Goal: Contribute content: Contribute content

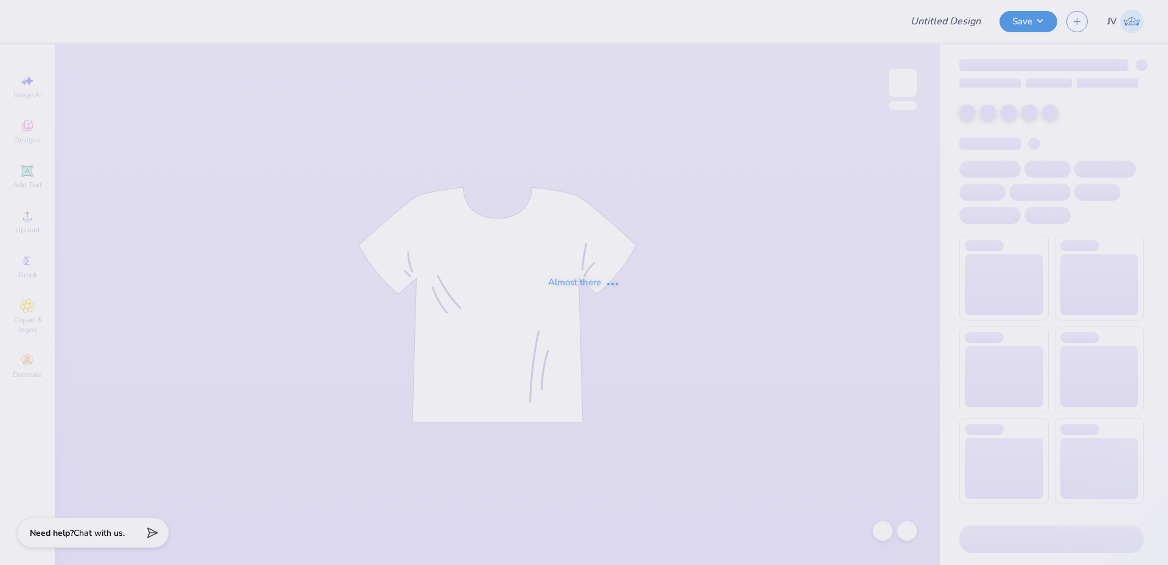
type input "ATO Fall Rush 2025"
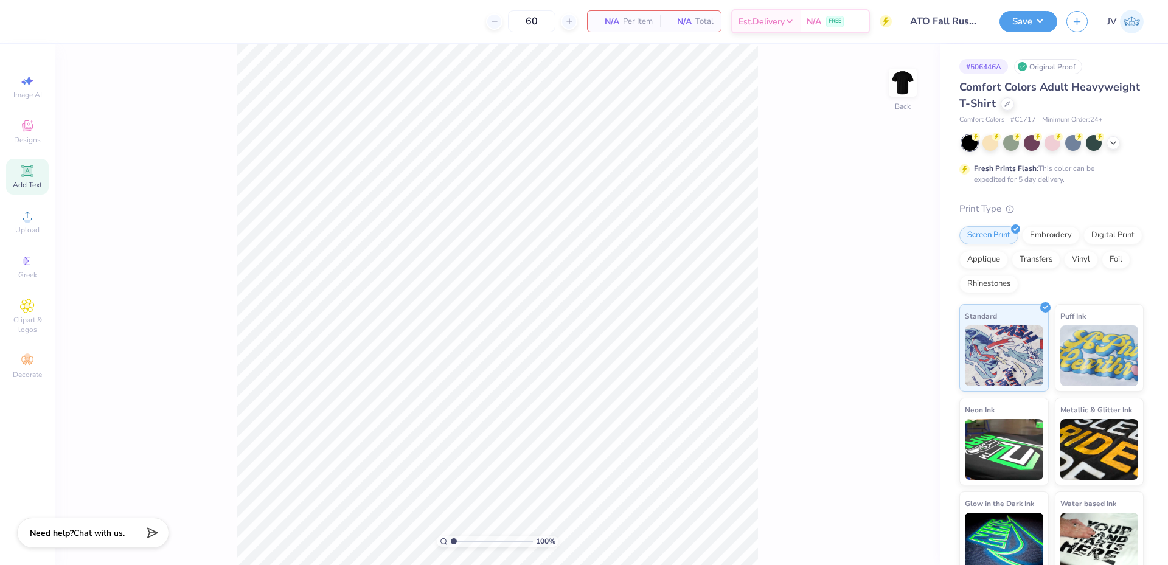
click at [30, 173] on icon at bounding box center [27, 170] width 9 height 9
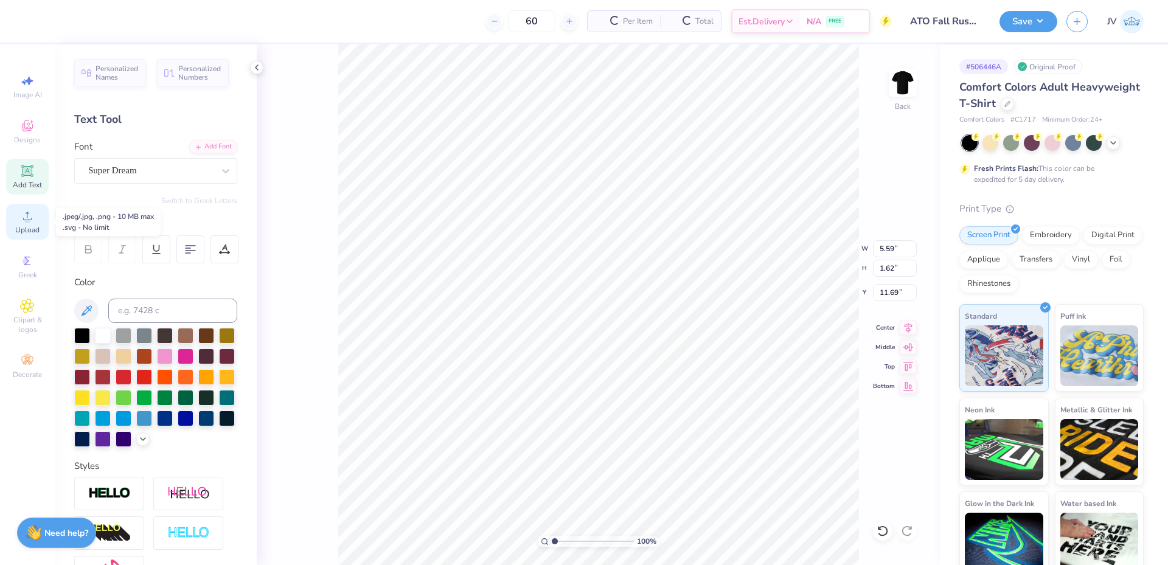
click at [33, 223] on div "Upload" at bounding box center [27, 222] width 43 height 36
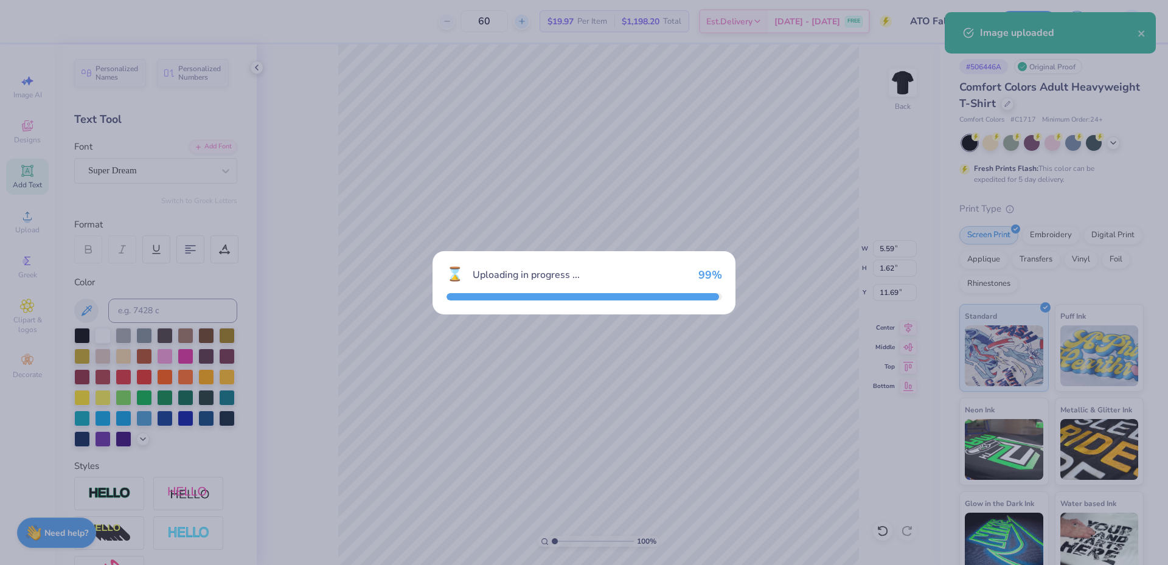
type input "6.11"
type input "2.00"
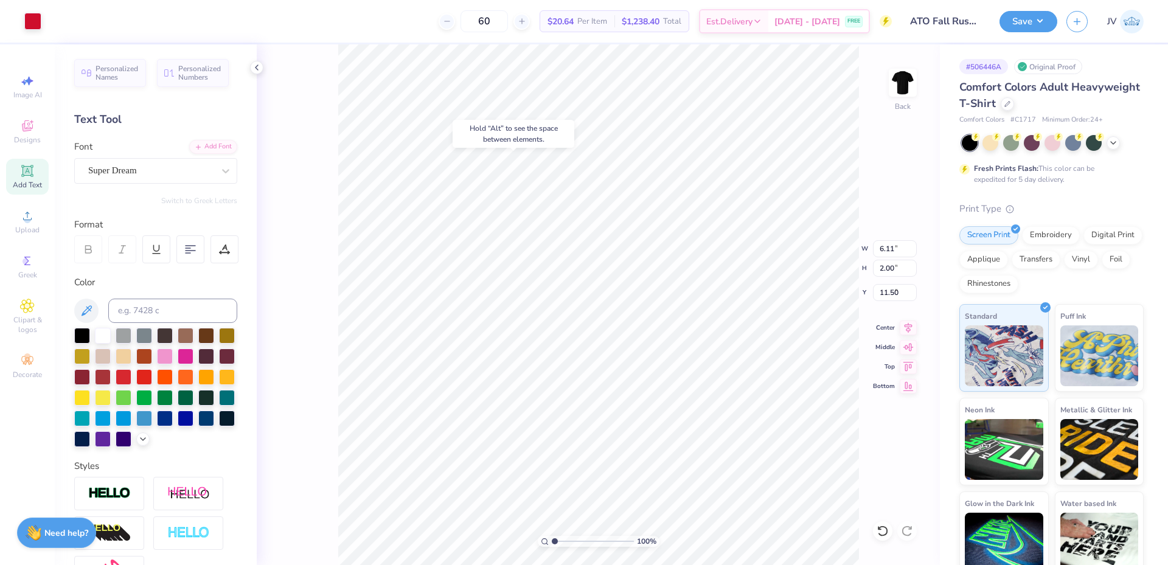
type input "3.00"
click at [895, 249] on input "6.11" at bounding box center [895, 248] width 44 height 17
type input "3.50"
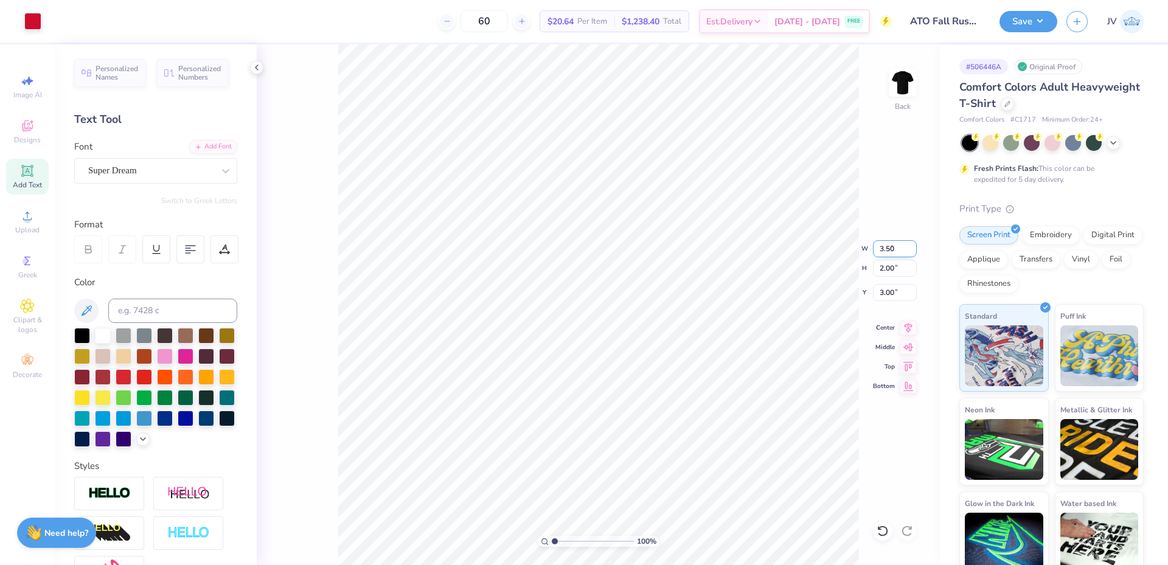
type input "1.15"
type input "3.43"
click at [209, 146] on div "Add Font" at bounding box center [213, 146] width 48 height 14
type textarea "SPRING RUSH 2025"
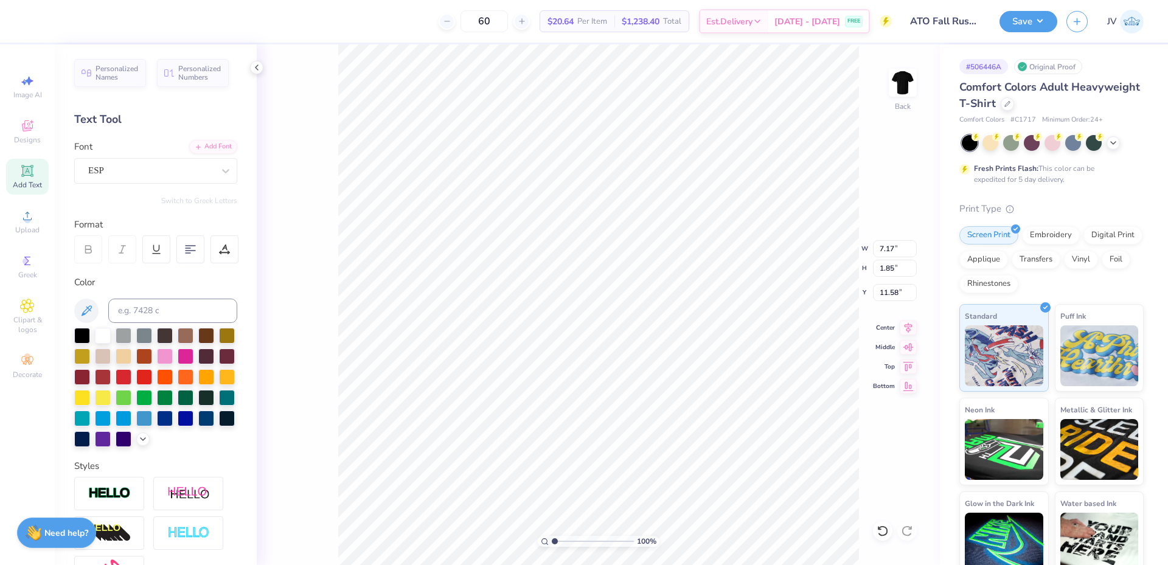
scroll to position [10, 6]
click at [150, 303] on input at bounding box center [172, 311] width 129 height 24
type input "186"
click at [881, 252] on input "14.14" at bounding box center [895, 248] width 44 height 17
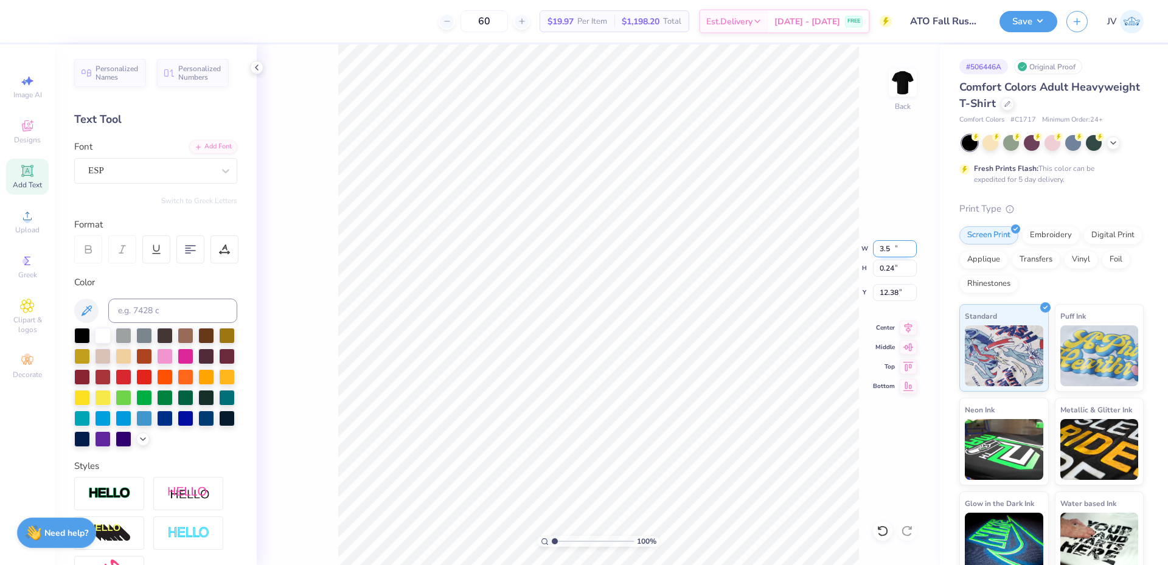
type input "3.50"
type input "0.24"
type input "12.38"
type input "4.78"
click at [645, 380] on li "Group" at bounding box center [653, 382] width 95 height 24
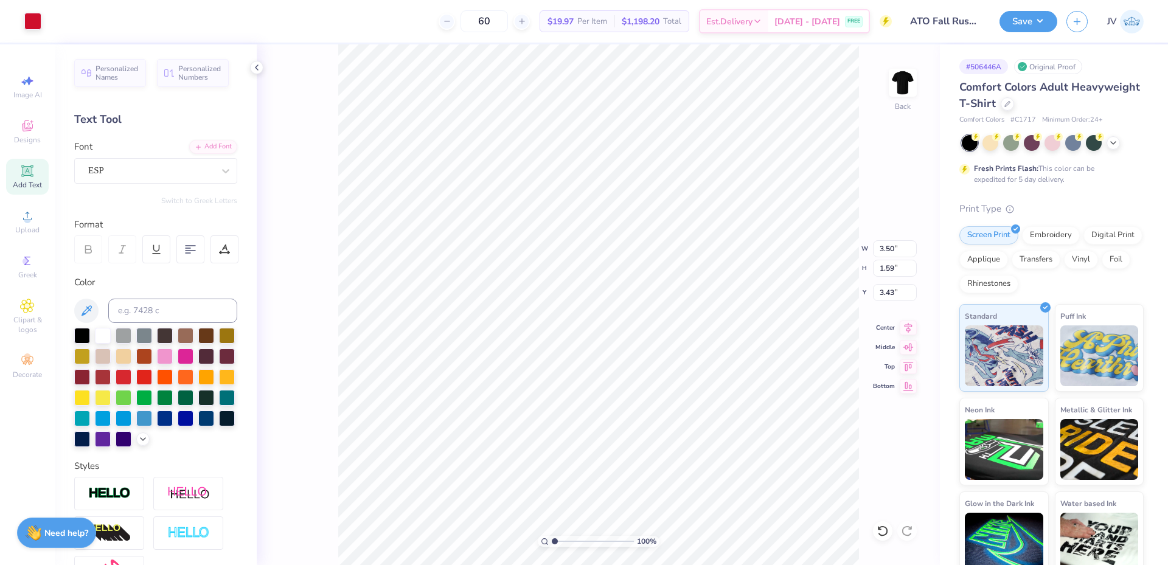
type input "3.00"
click at [900, 88] on img at bounding box center [902, 82] width 49 height 49
click at [28, 215] on icon at bounding box center [27, 216] width 15 height 15
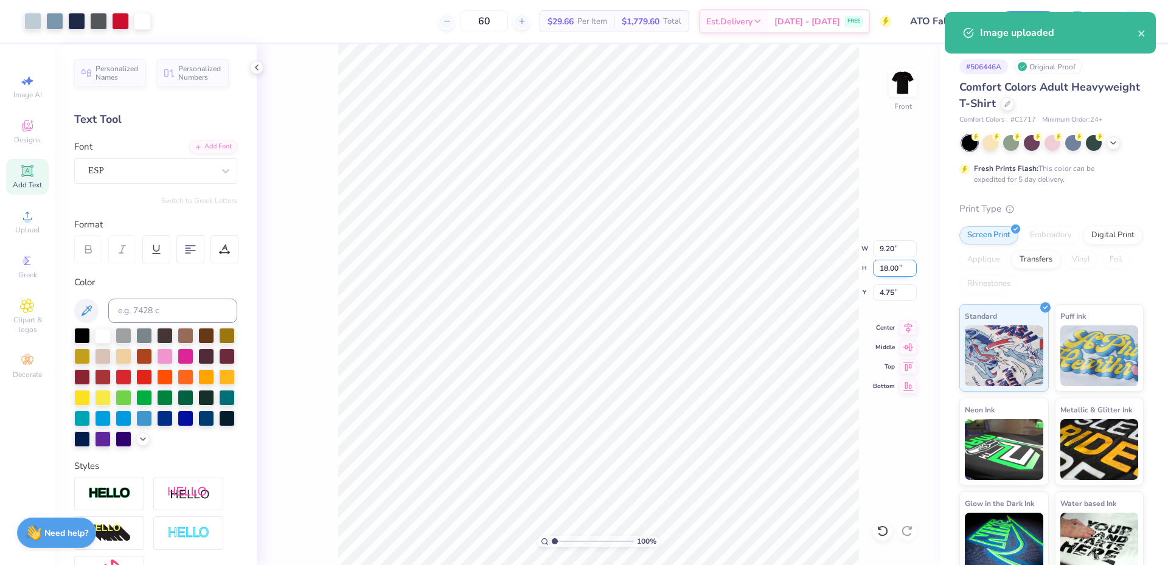
click at [890, 271] on input "18.00" at bounding box center [895, 268] width 44 height 17
type input "15"
type input "7.67"
type input "15.00"
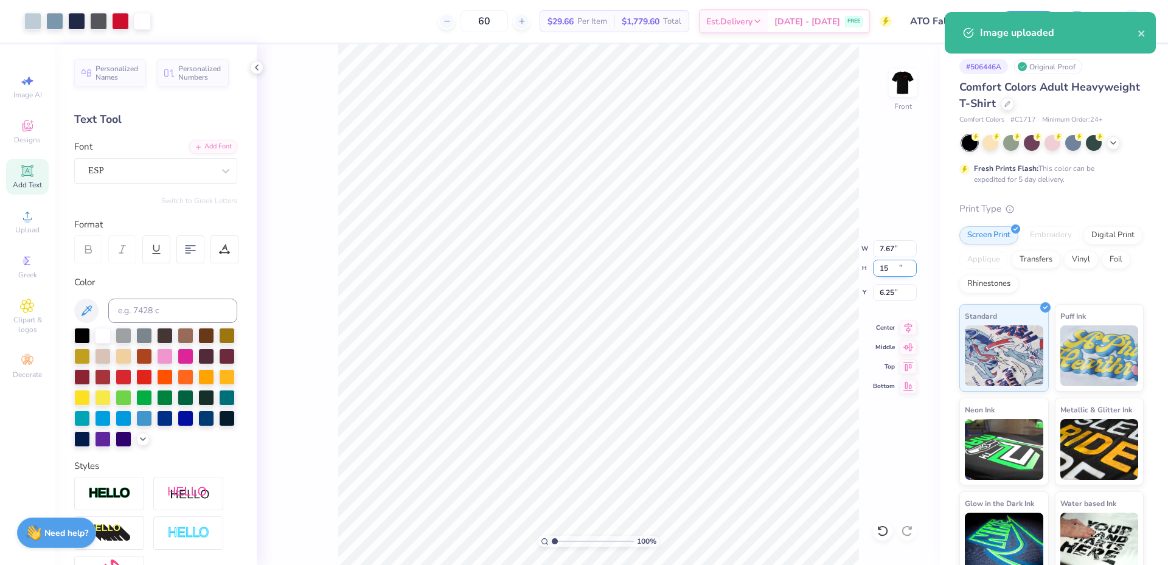
type input "6.25"
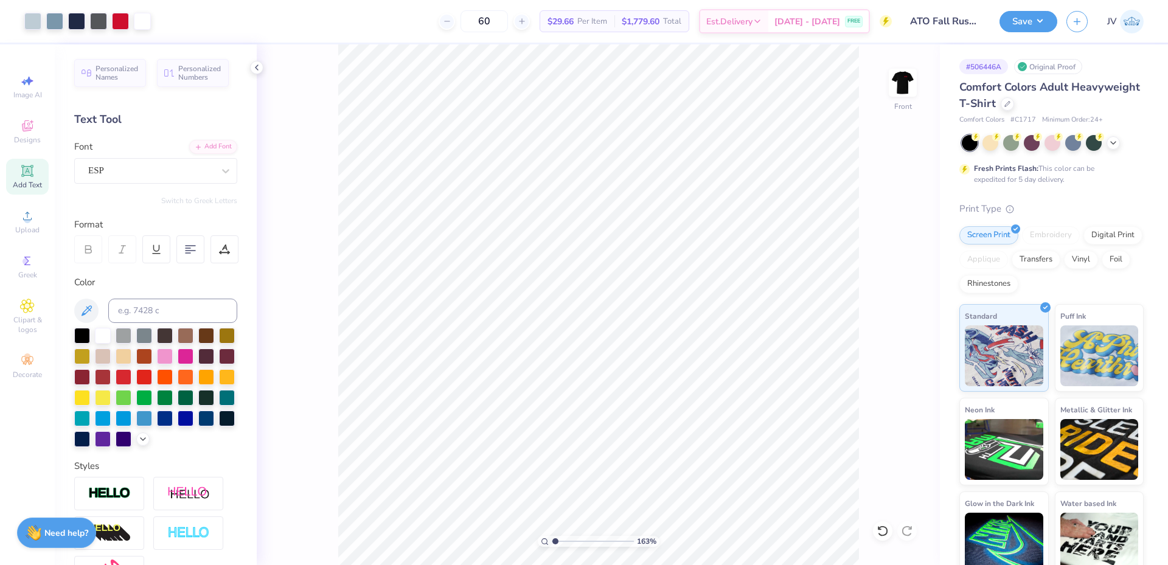
type input "1"
drag, startPoint x: 555, startPoint y: 538, endPoint x: 554, endPoint y: 546, distance: 8.0
click at [554, 546] on input "range" at bounding box center [593, 541] width 82 height 11
click at [882, 292] on input "6.25" at bounding box center [895, 292] width 44 height 17
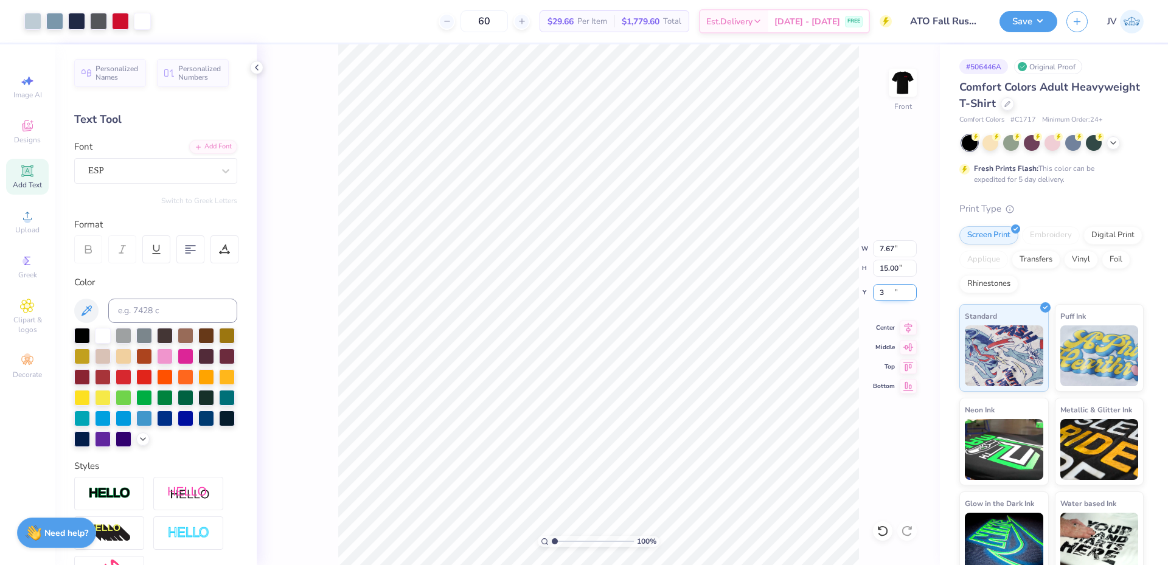
type input "3.00"
click at [1043, 16] on button "Save" at bounding box center [1028, 19] width 58 height 21
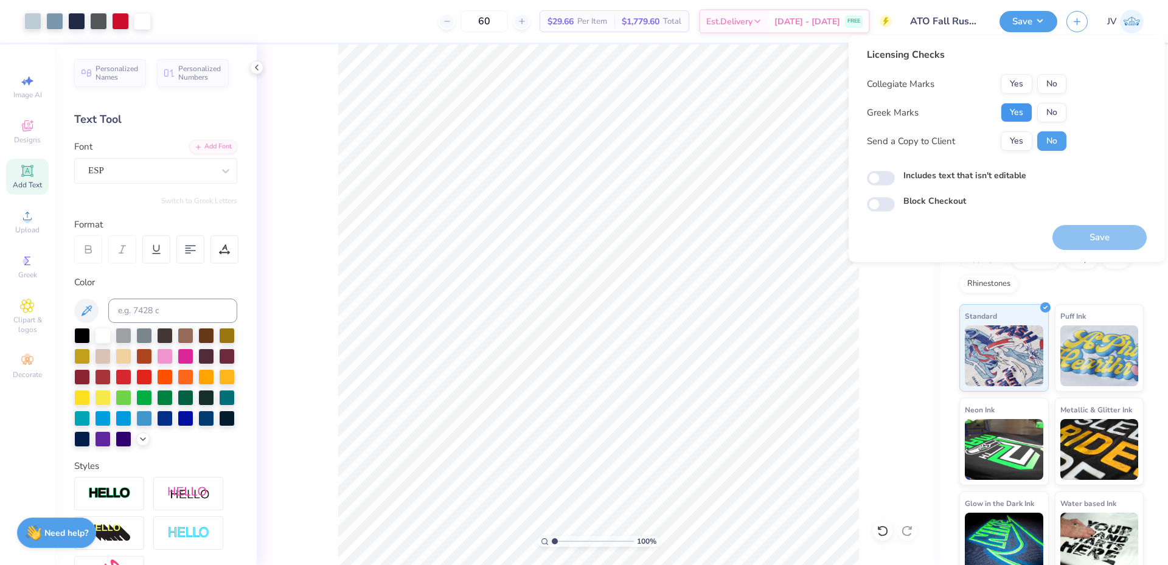
click at [1021, 103] on button "Yes" at bounding box center [1017, 112] width 32 height 19
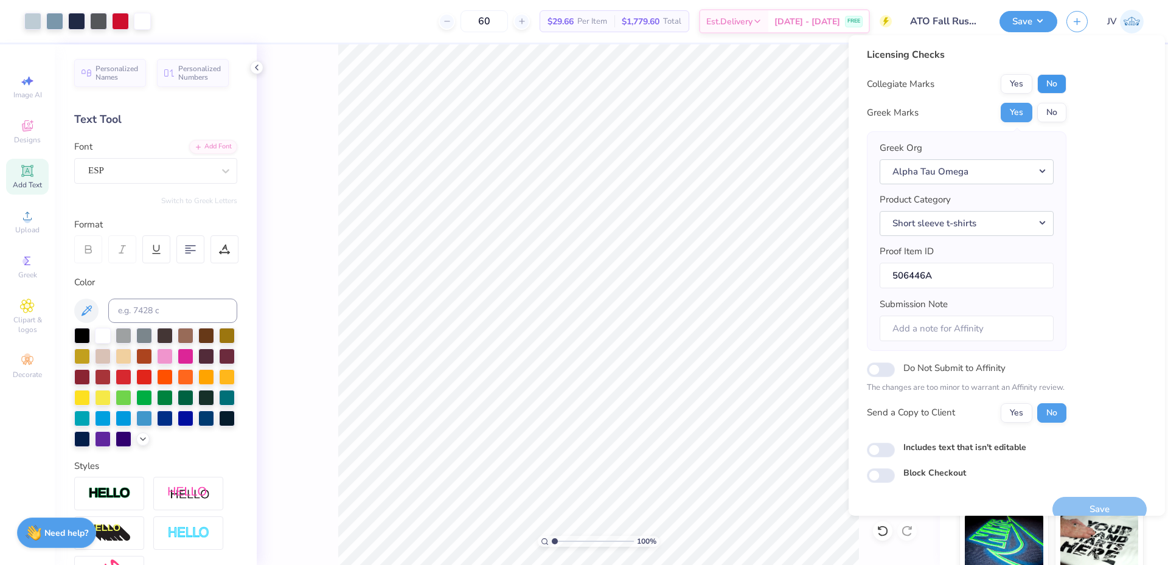
click at [1045, 83] on button "No" at bounding box center [1051, 83] width 29 height 19
click at [1080, 510] on button "Save" at bounding box center [1099, 509] width 94 height 25
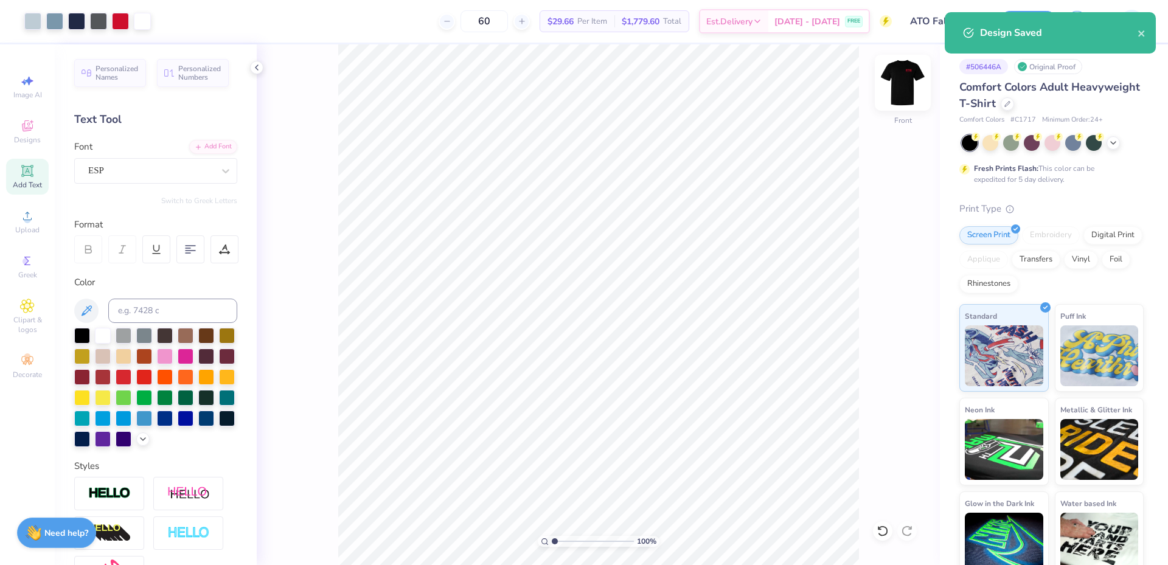
click at [901, 94] on img at bounding box center [902, 82] width 49 height 49
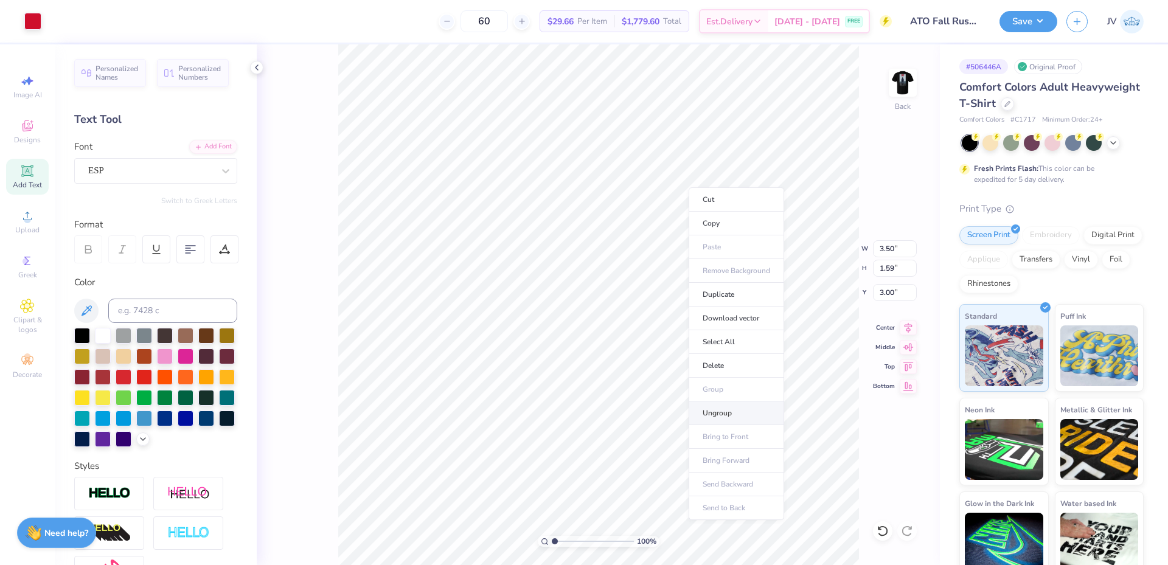
click at [723, 416] on li "Ungroup" at bounding box center [736, 413] width 95 height 24
type textarea "SPRING RUSH '25"
type input "1.48"
click at [558, 540] on input "range" at bounding box center [593, 541] width 82 height 11
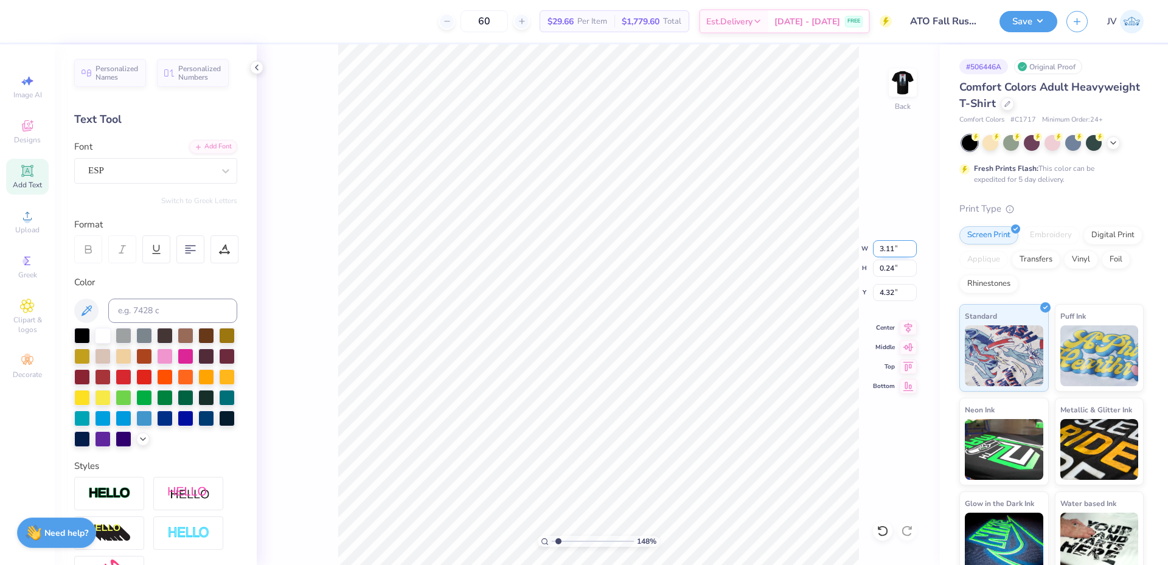
click at [889, 246] on input "3.11" at bounding box center [895, 248] width 44 height 17
click at [884, 245] on input "3.13" at bounding box center [895, 248] width 44 height 17
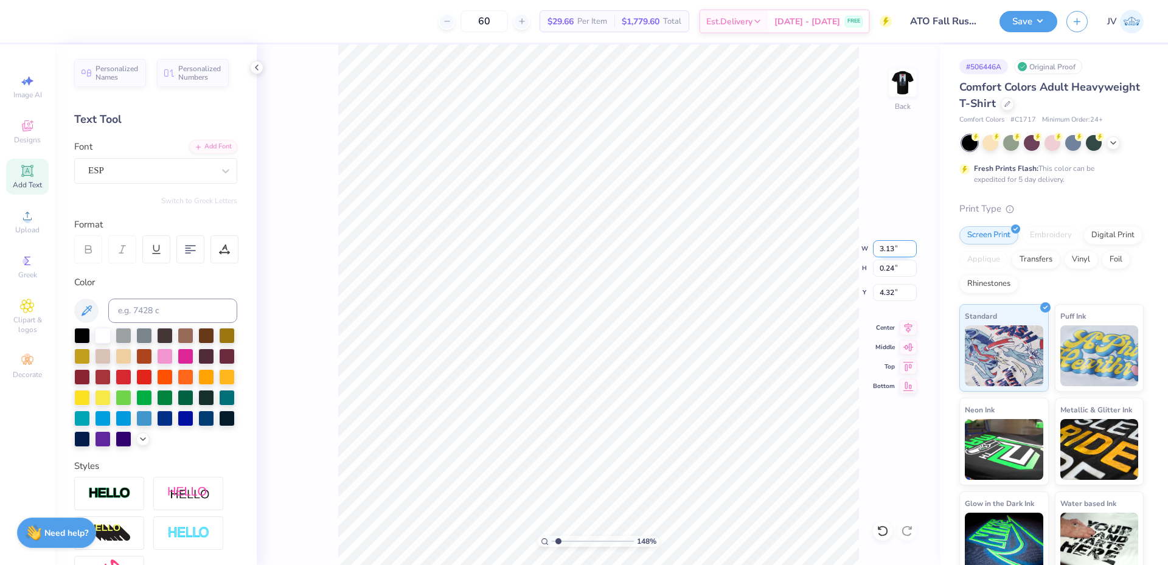
click at [884, 245] on input "3.13" at bounding box center [895, 248] width 44 height 17
type input "3.50"
type input "0.27"
type input "4.31"
type input "6.97"
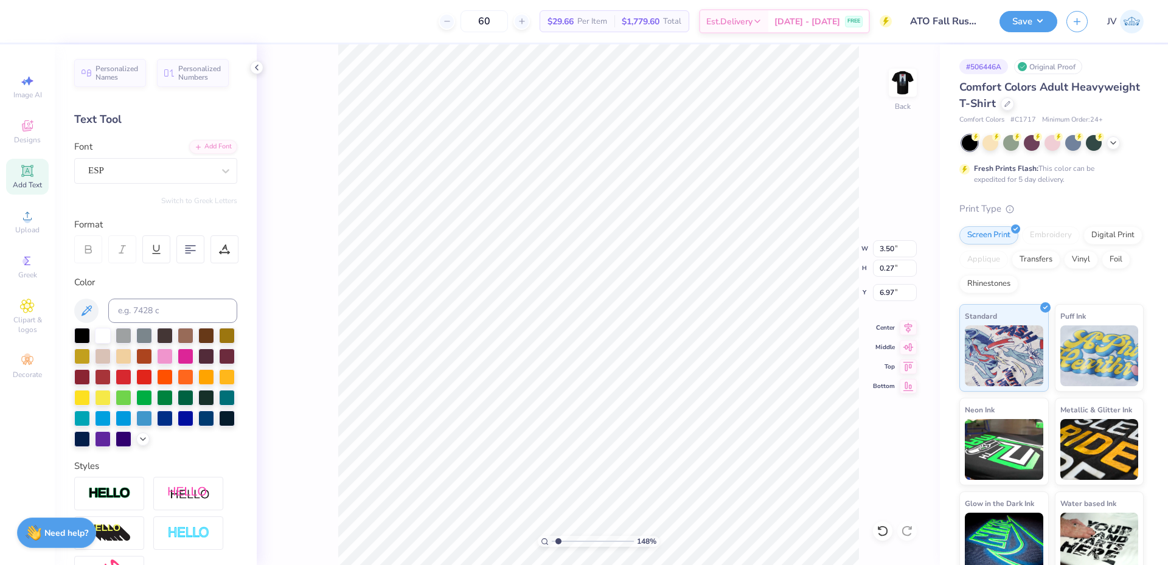
type input "1.15"
type input "4.03"
type input "6.04"
click at [657, 353] on li "Group" at bounding box center [654, 354] width 95 height 24
click at [891, 294] on input "4.03" at bounding box center [895, 292] width 44 height 17
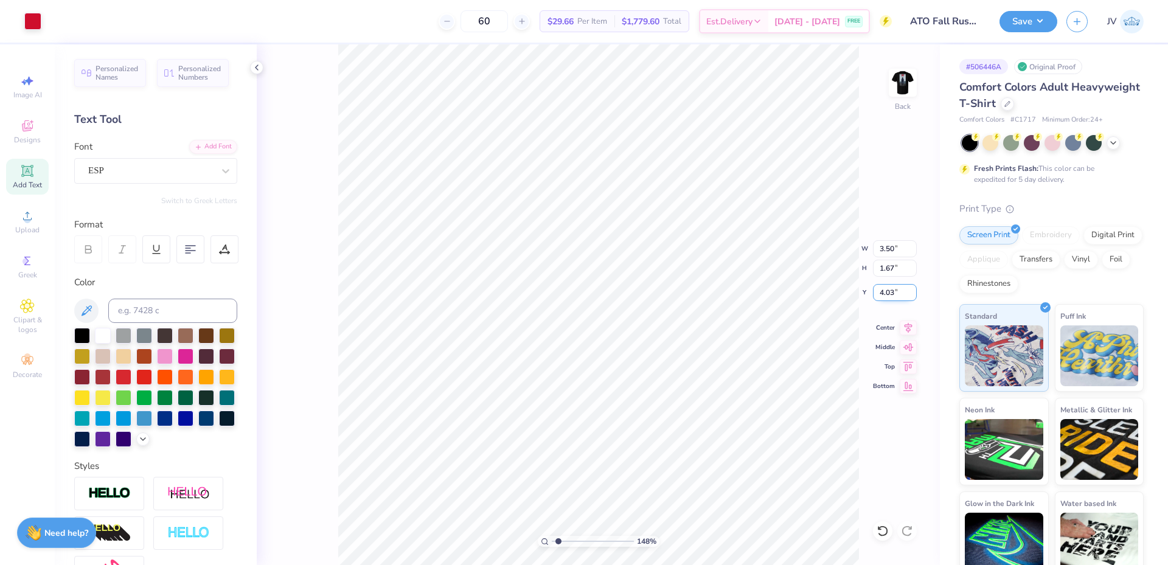
click at [891, 294] on input "4.03" at bounding box center [895, 292] width 44 height 17
type input "3.00"
drag, startPoint x: 558, startPoint y: 542, endPoint x: 550, endPoint y: 543, distance: 7.3
click at [552, 543] on input "range" at bounding box center [593, 541] width 82 height 11
drag, startPoint x: 556, startPoint y: 540, endPoint x: 531, endPoint y: 544, distance: 25.4
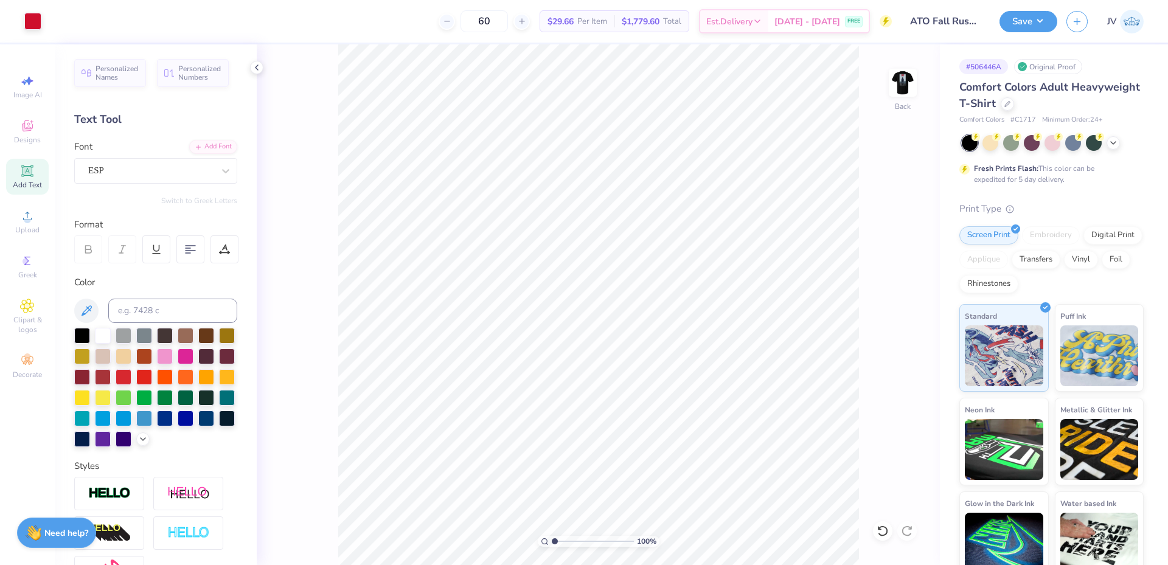
type input "1"
click at [552, 544] on input "range" at bounding box center [593, 541] width 82 height 11
click at [1010, 18] on button "Save" at bounding box center [1028, 19] width 58 height 21
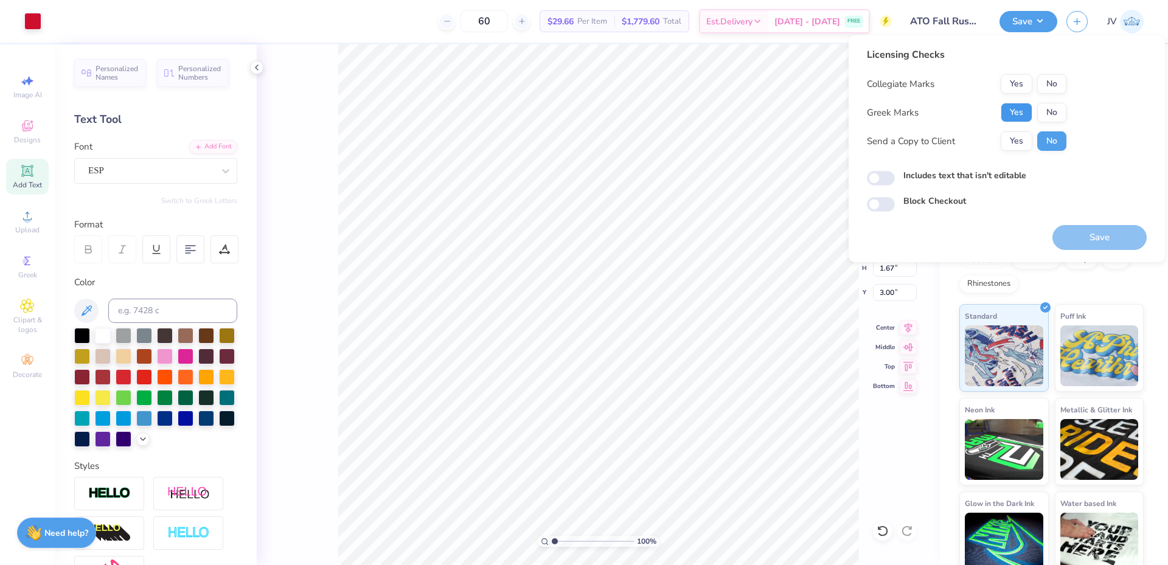
click at [1011, 117] on button "Yes" at bounding box center [1017, 112] width 32 height 19
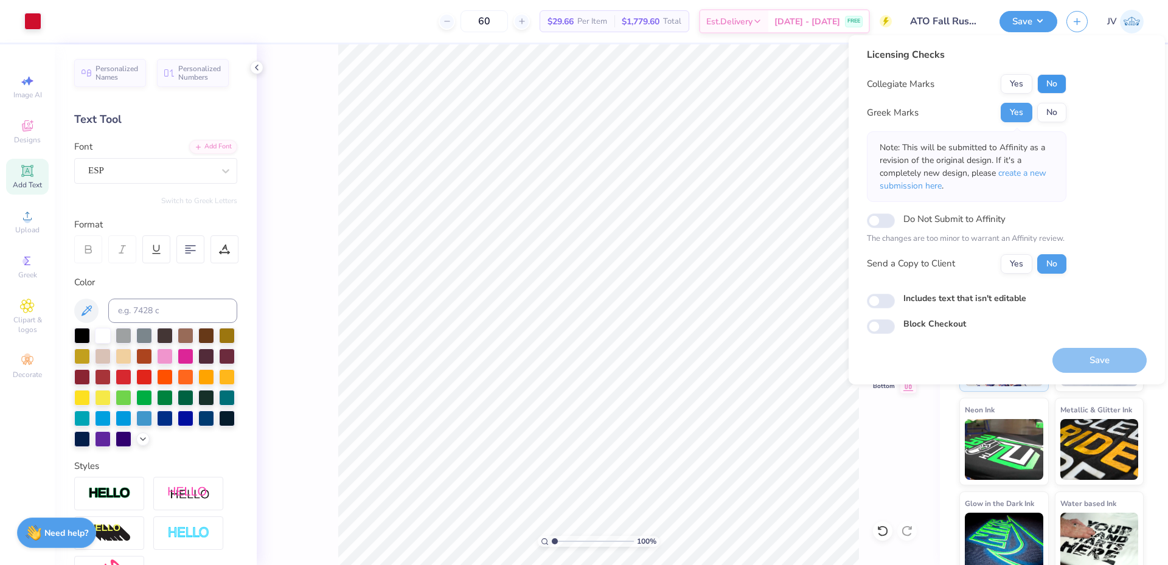
click at [1052, 88] on button "No" at bounding box center [1051, 83] width 29 height 19
click at [1027, 169] on span "create a new submission here" at bounding box center [963, 179] width 167 height 24
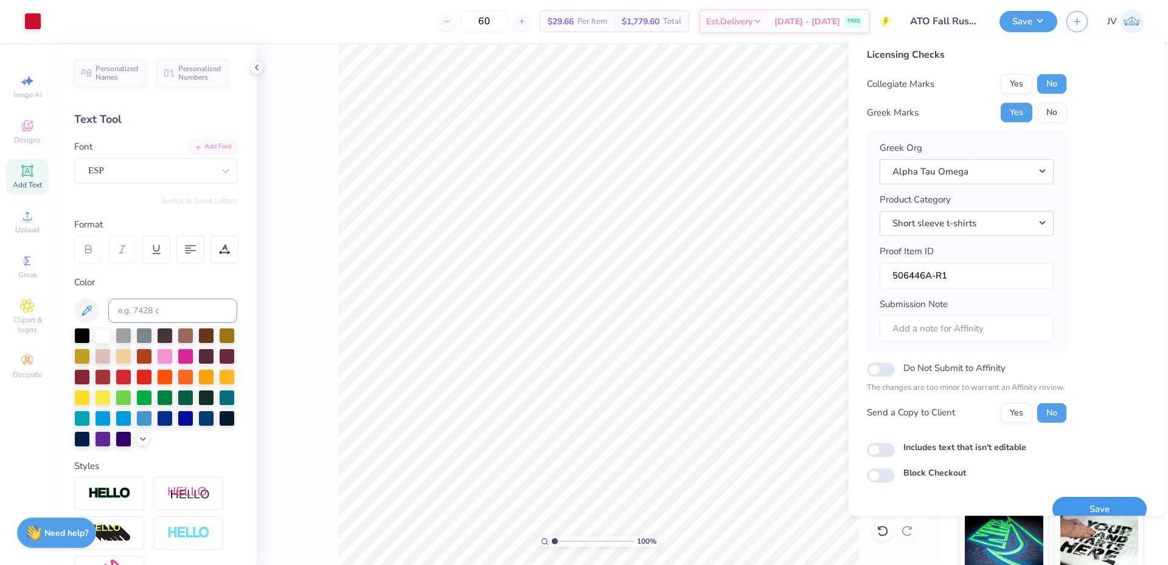
click at [1093, 501] on button "Save" at bounding box center [1099, 509] width 94 height 25
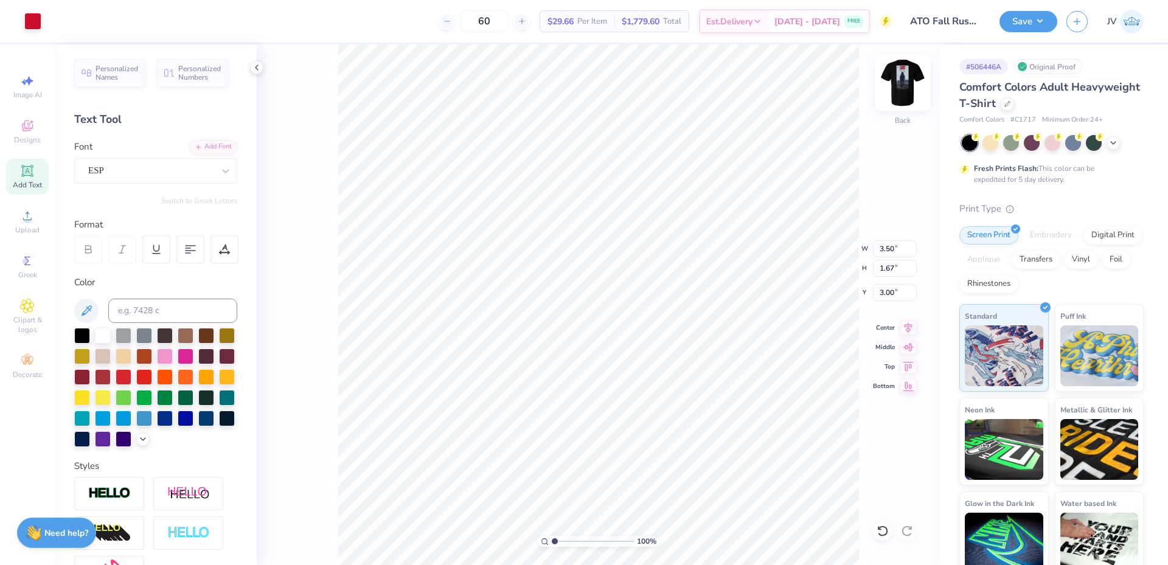
click at [912, 78] on img at bounding box center [902, 82] width 49 height 49
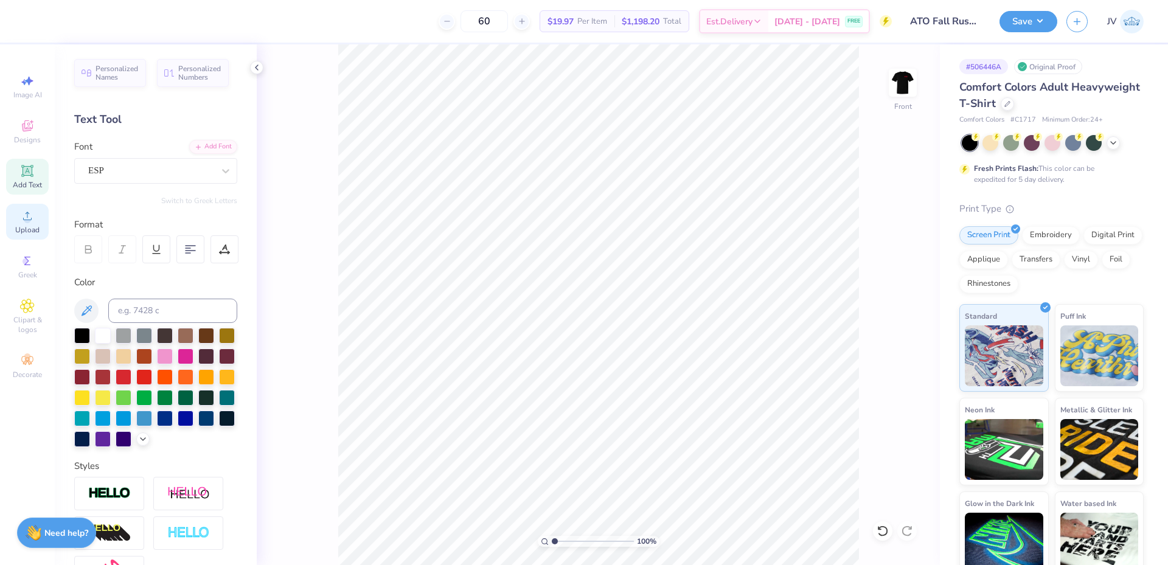
click at [26, 221] on circle at bounding box center [27, 220] width 7 height 7
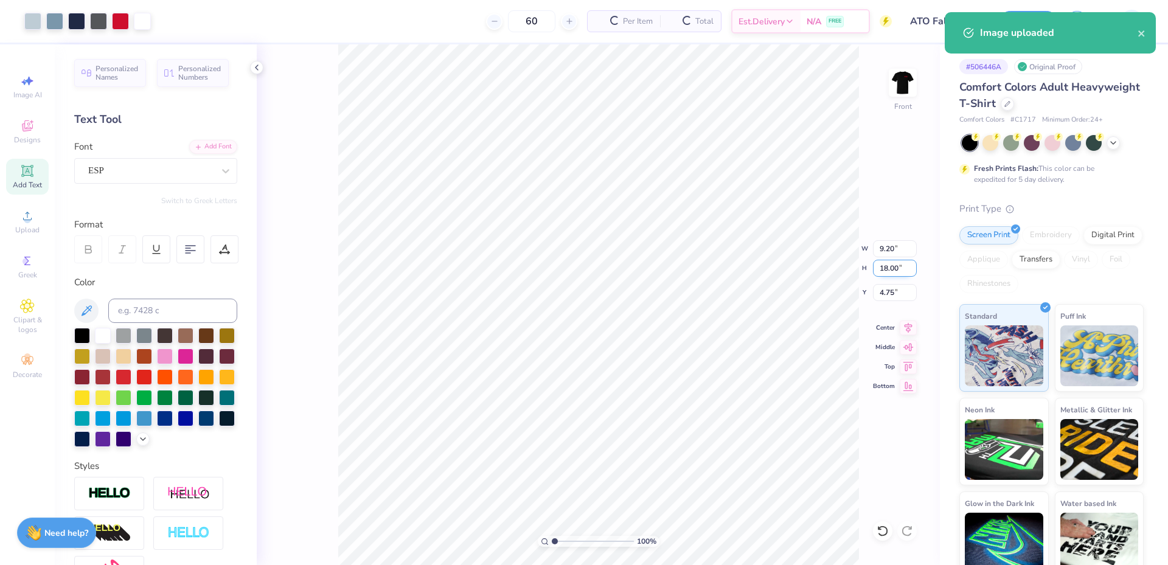
click at [887, 268] on input "18.00" at bounding box center [895, 268] width 44 height 17
type input "15"
type input "7.67"
type input "15.00"
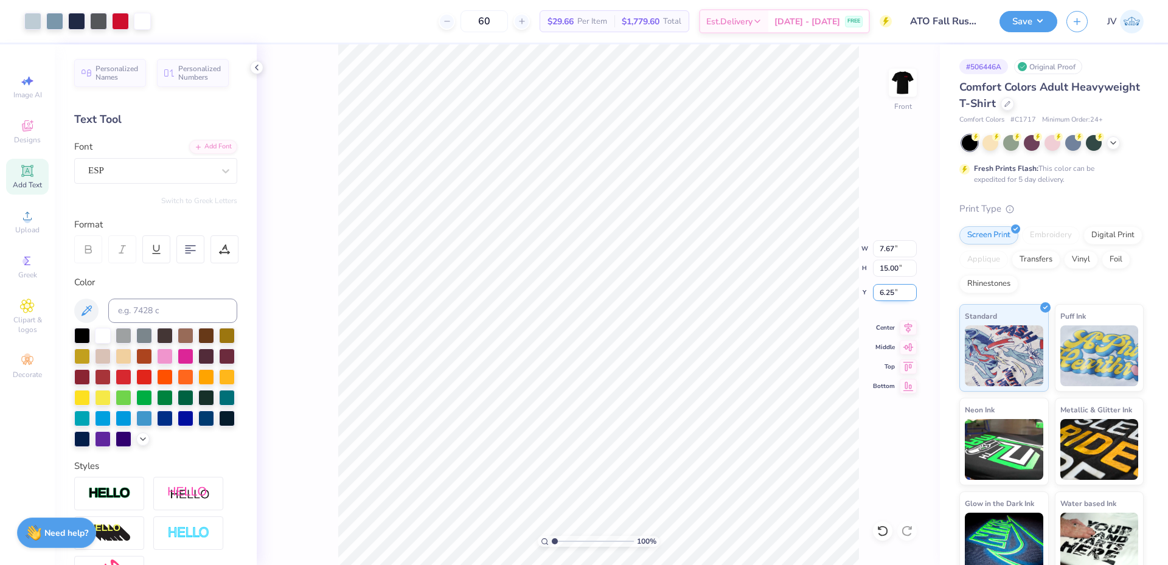
click at [888, 290] on input "6.25" at bounding box center [895, 292] width 44 height 17
type input "3.00"
click at [907, 98] on img at bounding box center [902, 82] width 49 height 49
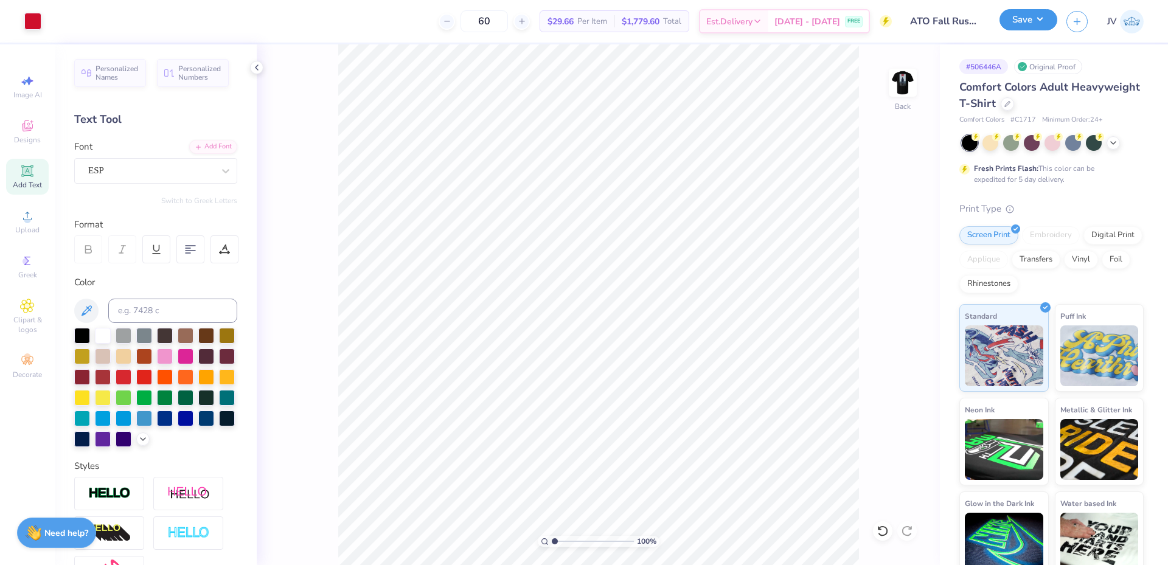
click at [1032, 25] on button "Save" at bounding box center [1028, 19] width 58 height 21
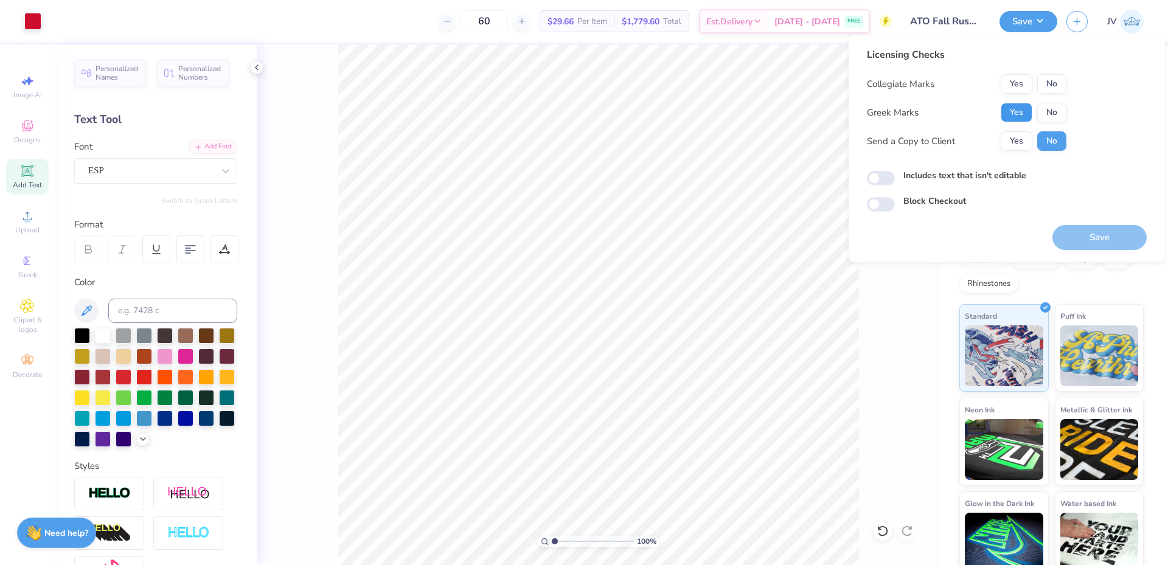
click at [1019, 111] on button "Yes" at bounding box center [1017, 112] width 32 height 19
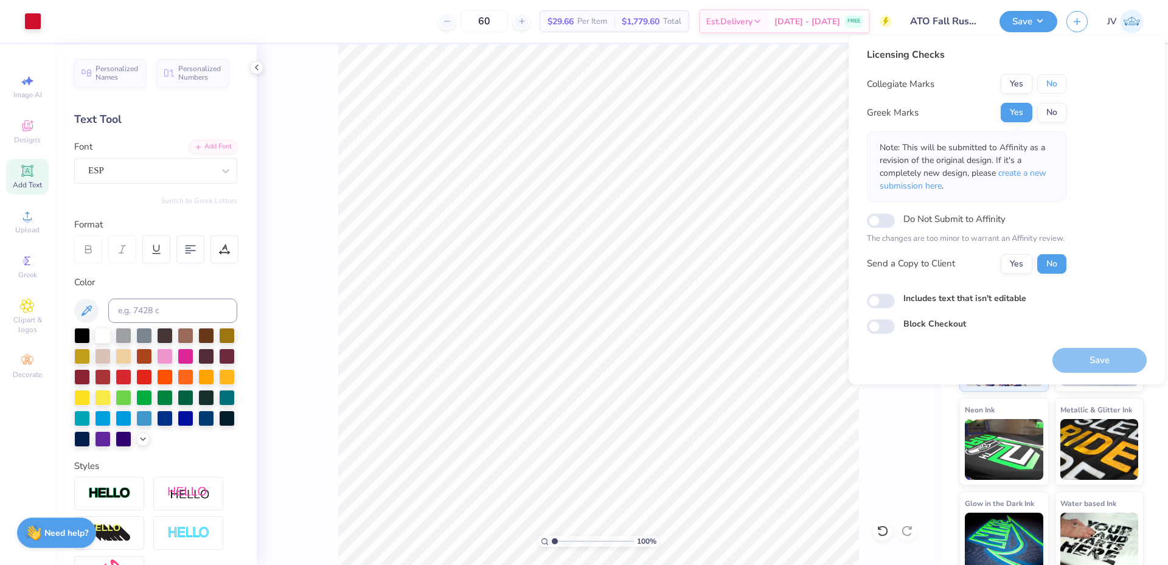
drag, startPoint x: 1049, startPoint y: 86, endPoint x: 1049, endPoint y: 94, distance: 7.9
click at [1049, 86] on button "No" at bounding box center [1051, 83] width 29 height 19
click at [1036, 175] on span "create a new submission here" at bounding box center [963, 179] width 167 height 24
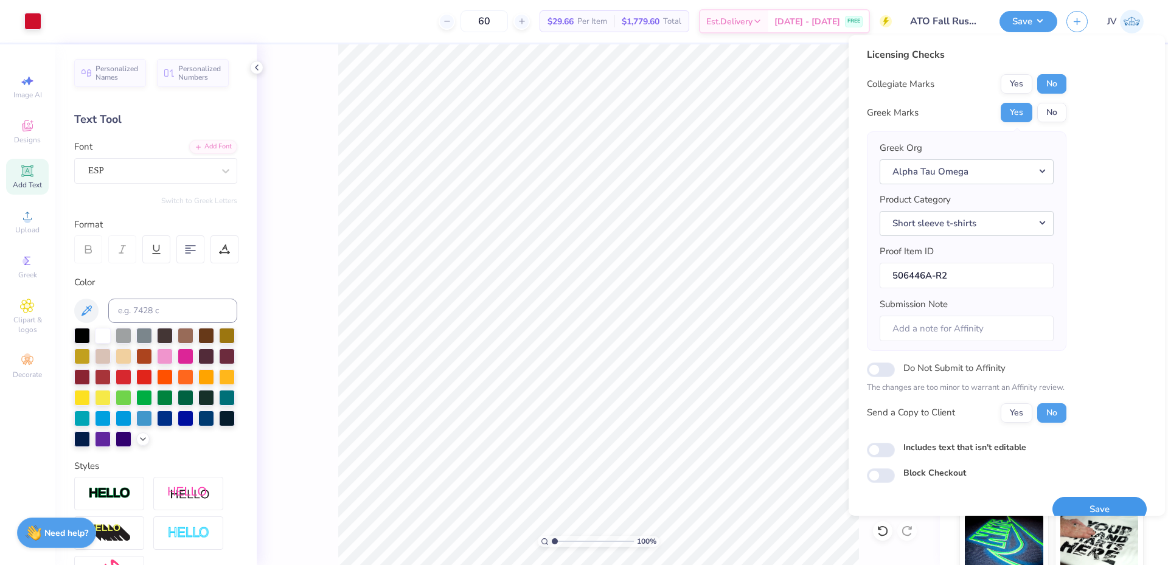
click at [1089, 499] on button "Save" at bounding box center [1099, 509] width 94 height 25
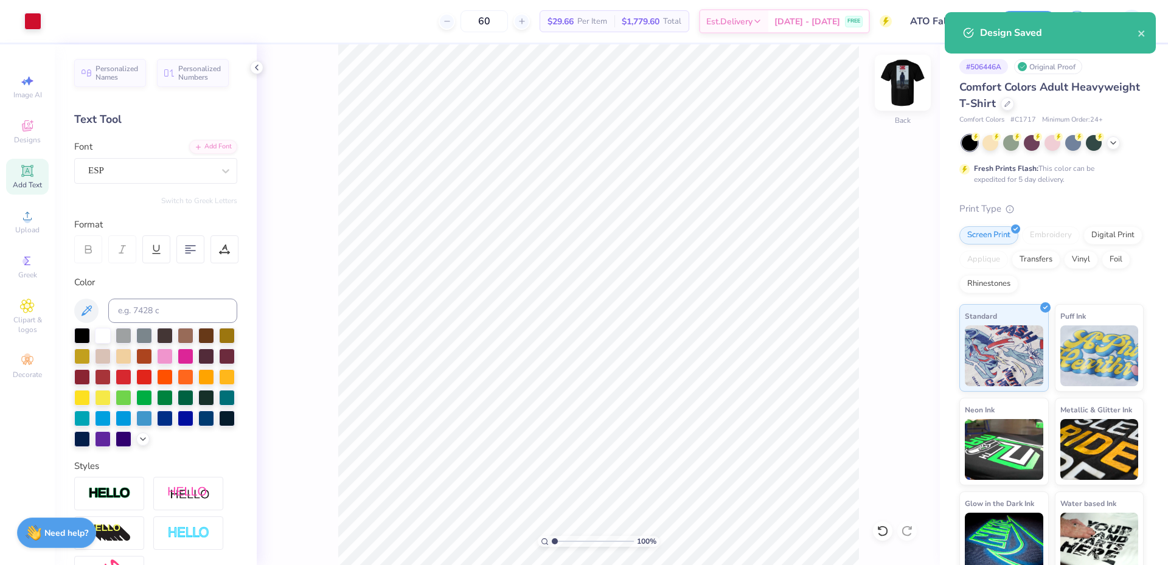
click at [900, 83] on img at bounding box center [902, 82] width 49 height 49
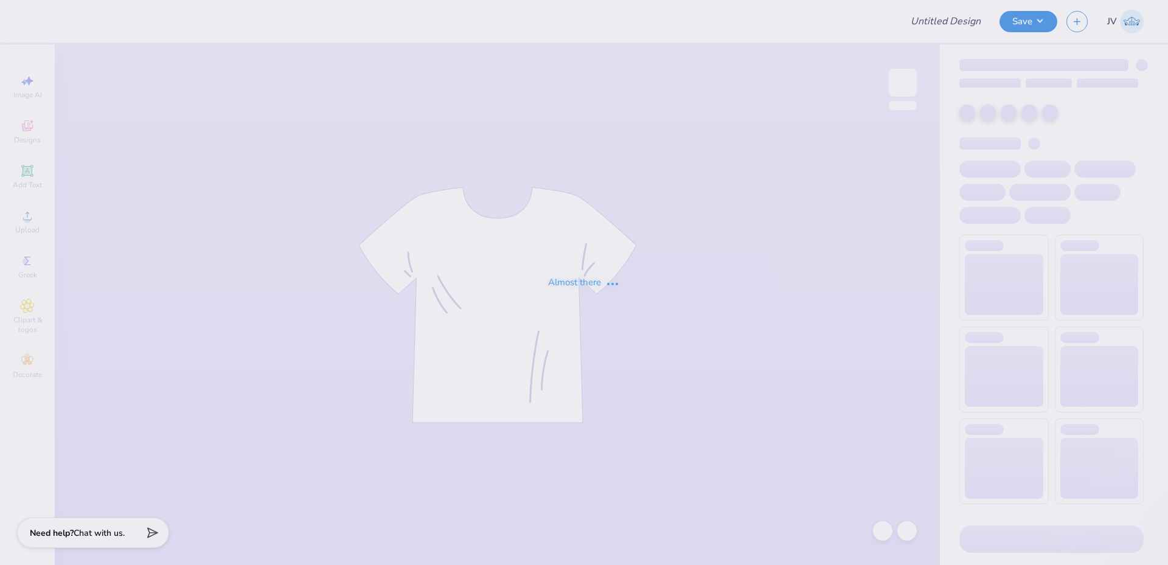
type input "WISCO Alpha Phi Fall PR Merch 2025"
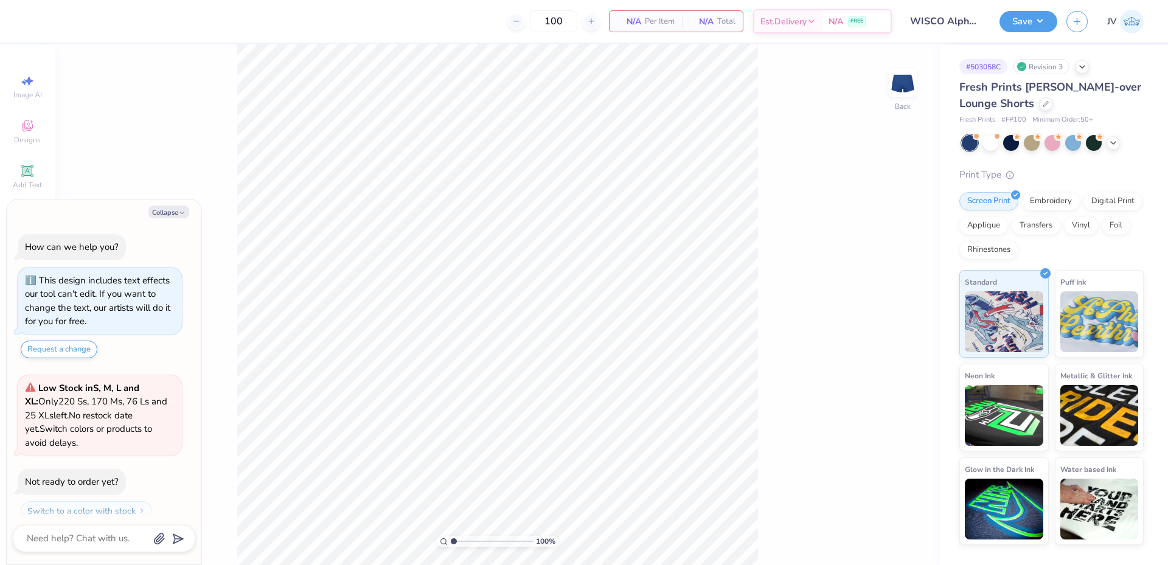
scroll to position [35, 0]
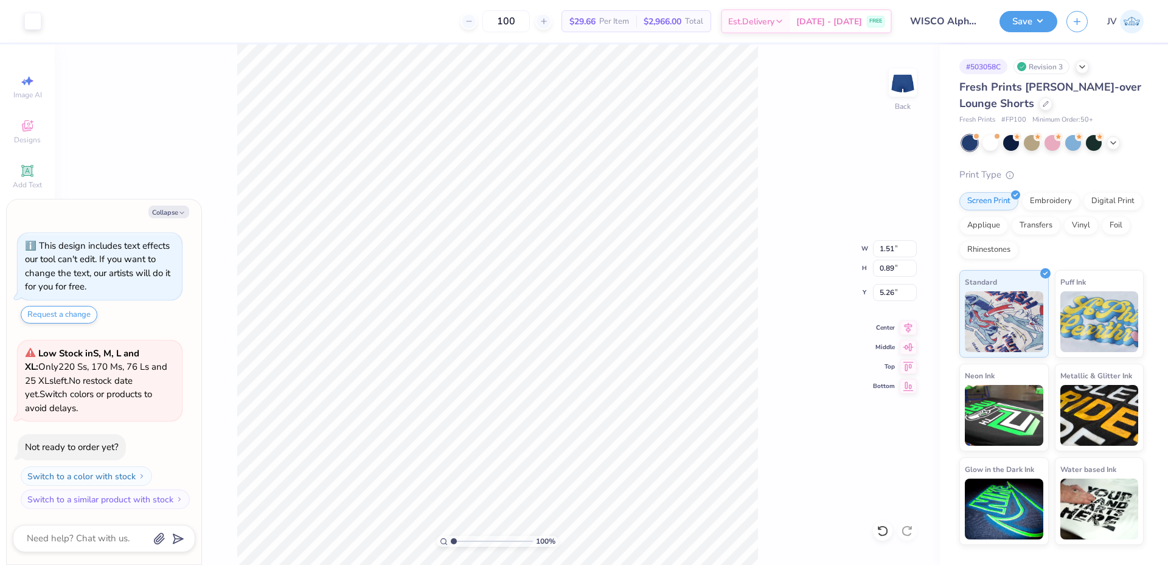
type textarea "x"
type input "5.24"
click at [175, 213] on button "Collapse" at bounding box center [168, 212] width 41 height 13
type textarea "x"
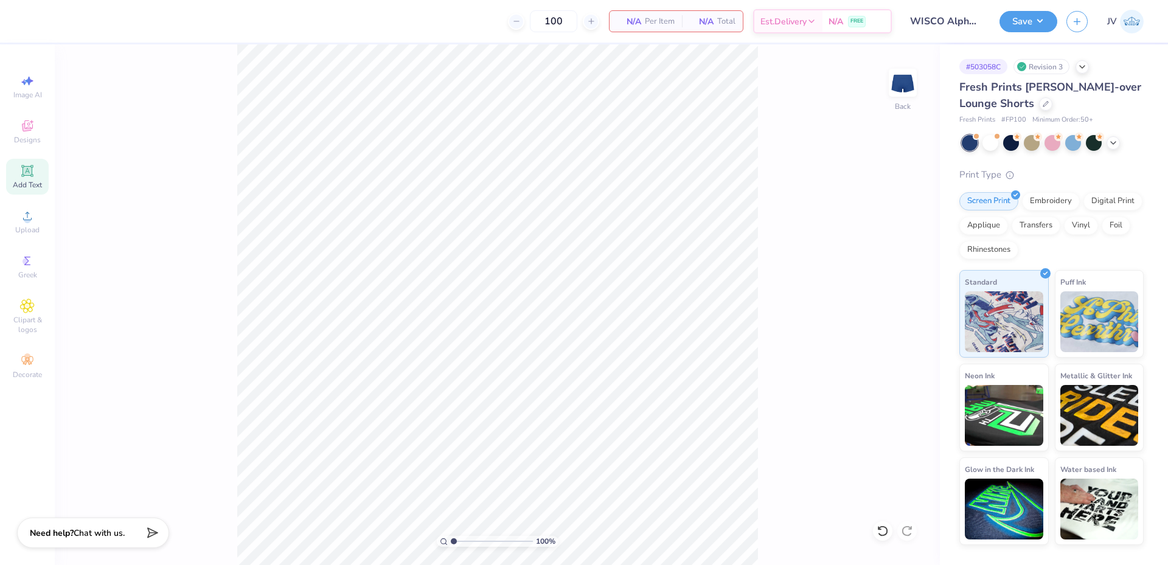
click at [18, 175] on div "Add Text" at bounding box center [27, 177] width 43 height 36
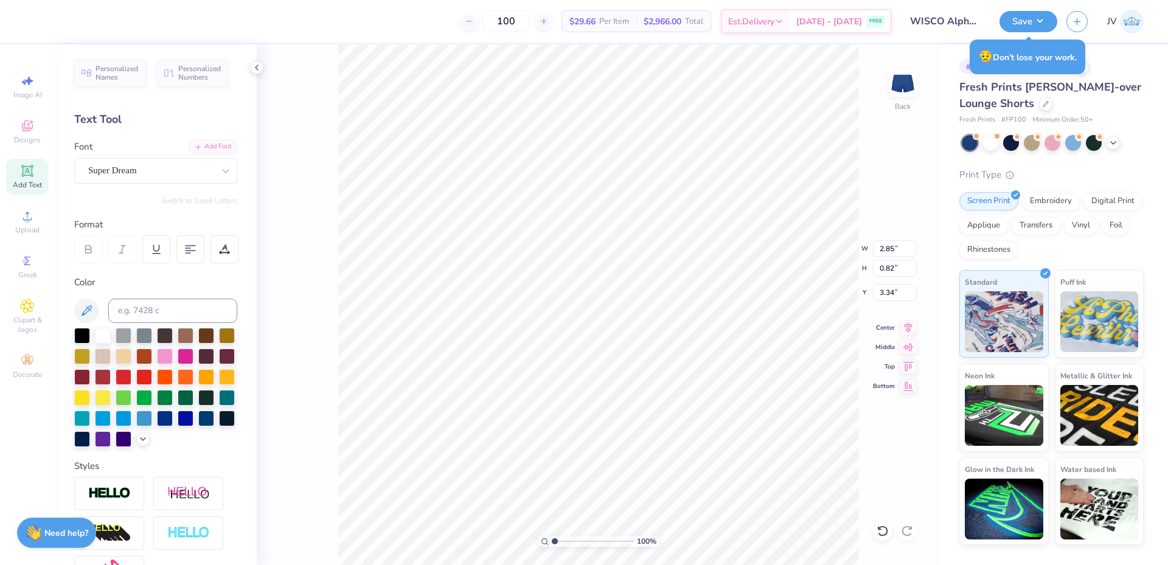
scroll to position [10, 3]
type textarea "Madison,"
click at [207, 149] on div "Add Font" at bounding box center [213, 146] width 48 height 14
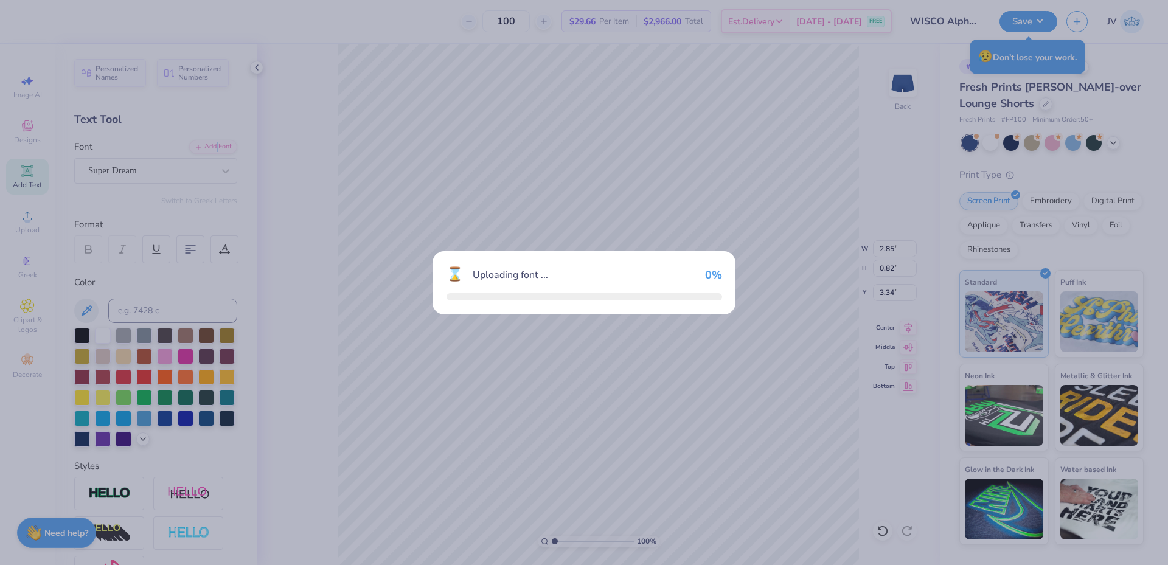
type input "4.69"
type input "0.98"
type input "3.26"
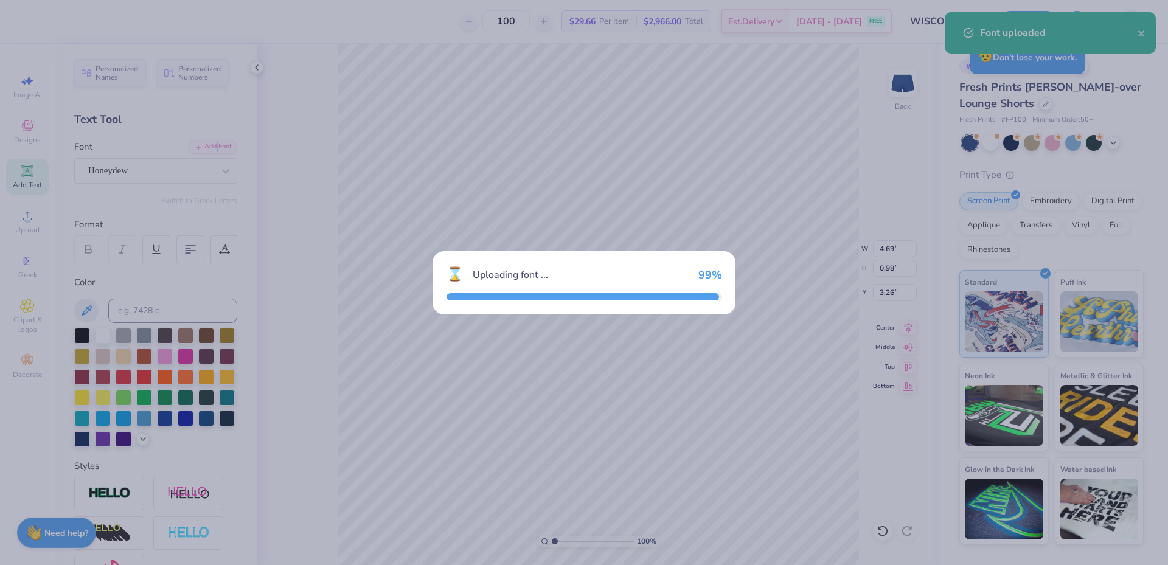
type input "4.35"
type input "1.02"
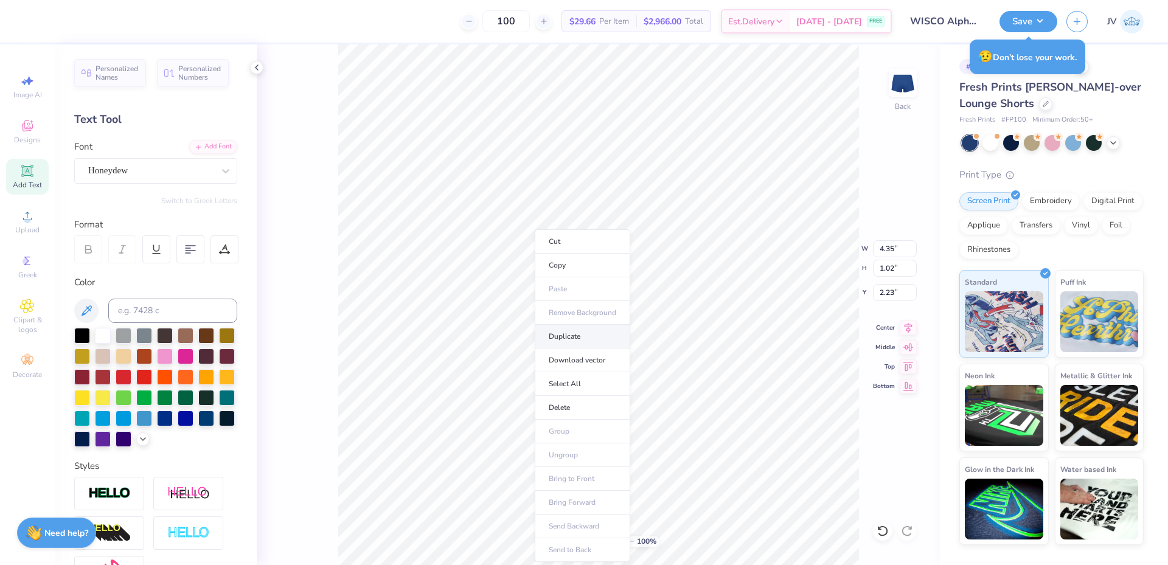
click at [556, 335] on li "Duplicate" at bounding box center [582, 337] width 95 height 24
type input "3.23"
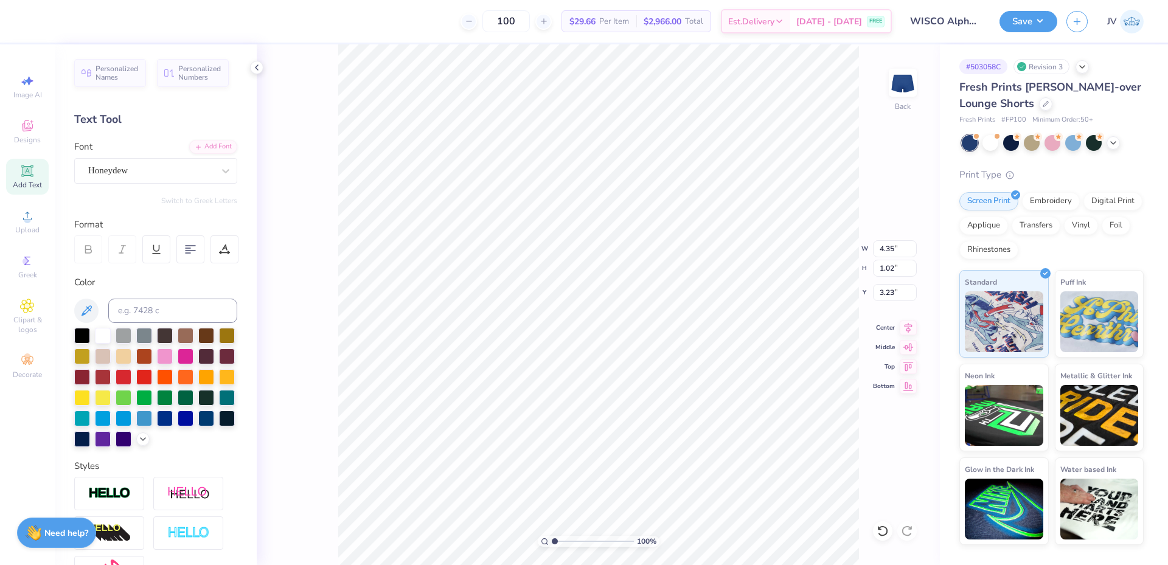
type textarea "Wisconsin"
type input "3.24"
type input "5.24"
type input "2.31"
type input "2.36"
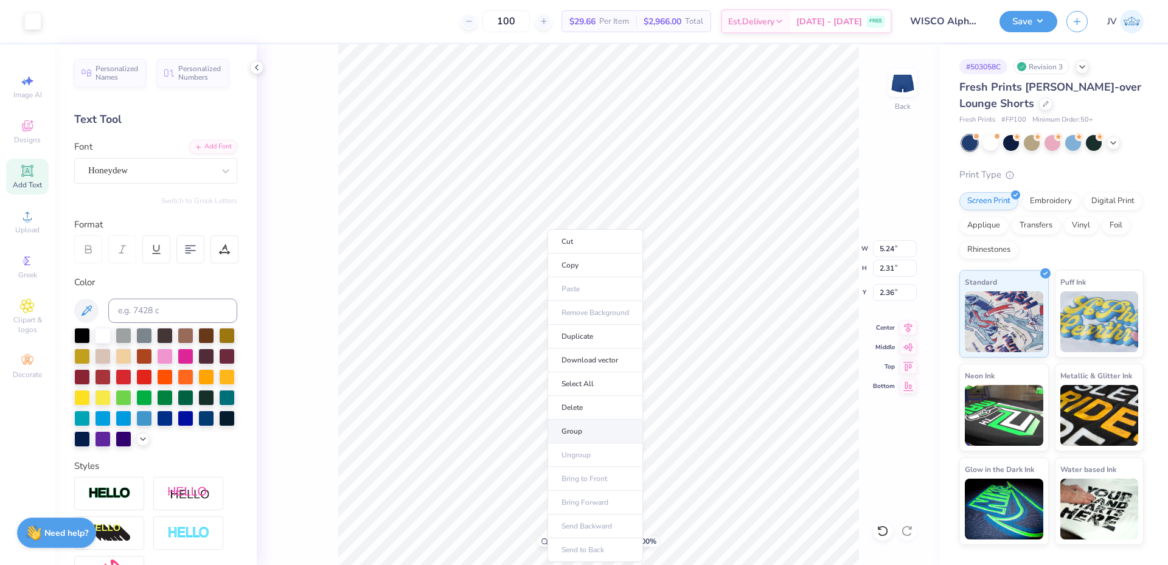
click at [580, 432] on li "Group" at bounding box center [594, 432] width 95 height 24
click at [887, 249] on input "5.24" at bounding box center [895, 248] width 44 height 17
type input "4.00"
type input "1.77"
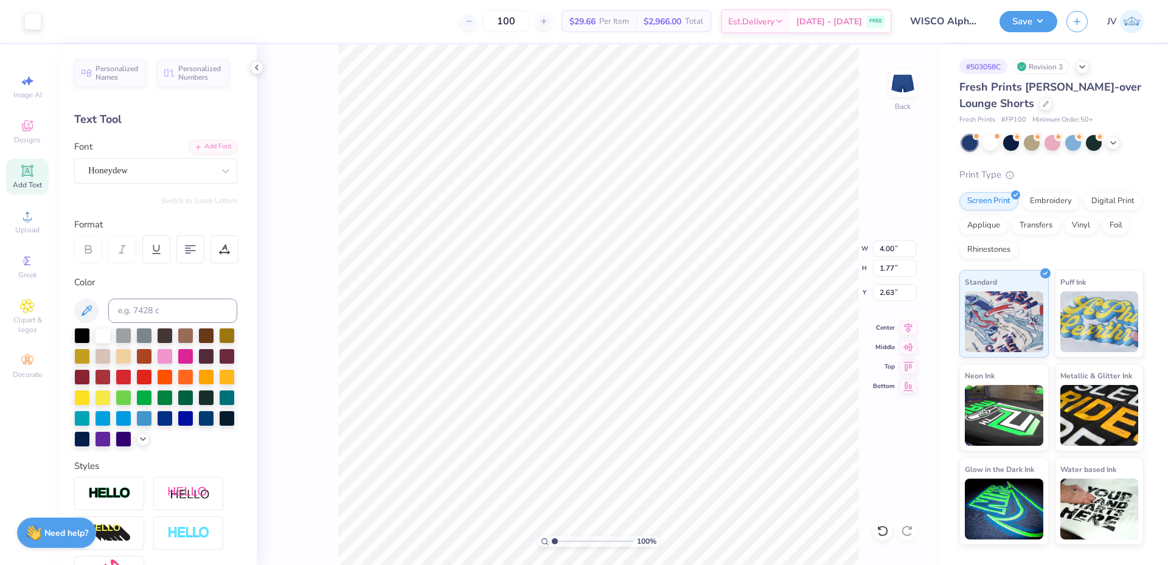
type input "4.35"
type input "4.45"
click at [1036, 18] on button "Save" at bounding box center [1028, 19] width 58 height 21
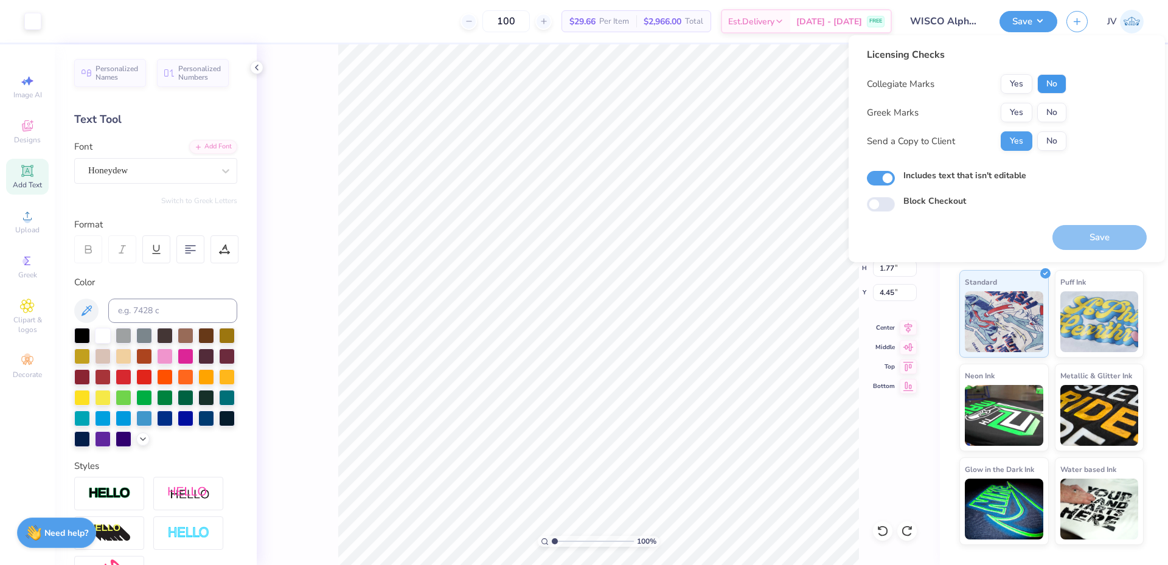
click at [1053, 89] on button "No" at bounding box center [1051, 83] width 29 height 19
click at [1055, 109] on button "No" at bounding box center [1051, 112] width 29 height 19
click at [1125, 236] on button "Save" at bounding box center [1099, 237] width 94 height 25
checkbox input "true"
